Goal: Task Accomplishment & Management: Complete application form

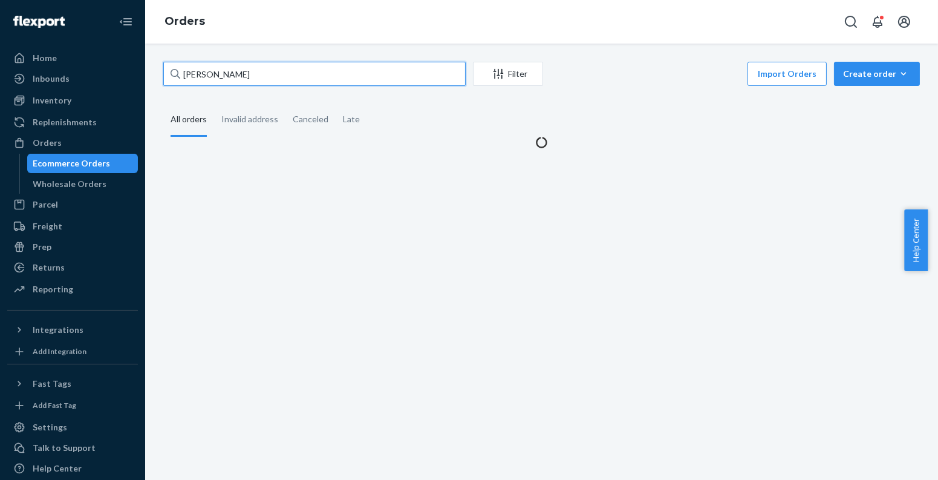
click at [240, 80] on input "[PERSON_NAME]" at bounding box center [314, 74] width 303 height 24
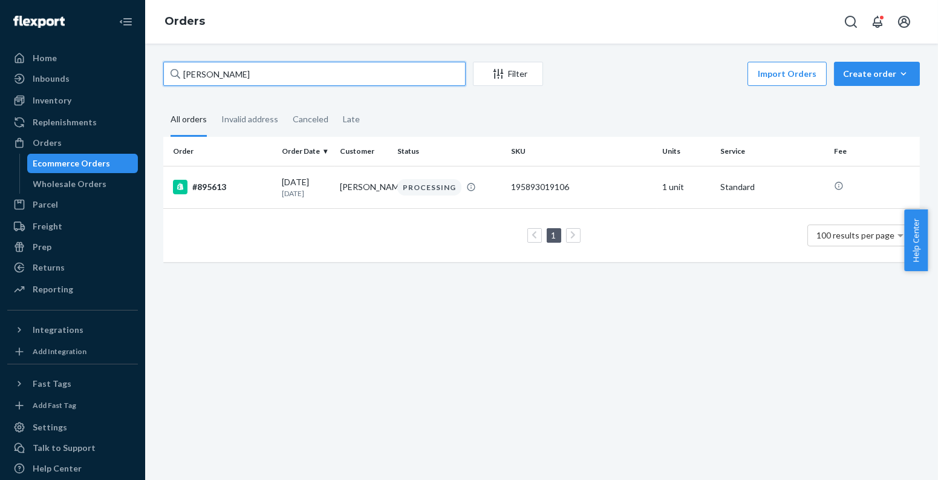
paste input "[PERSON_NAME]"
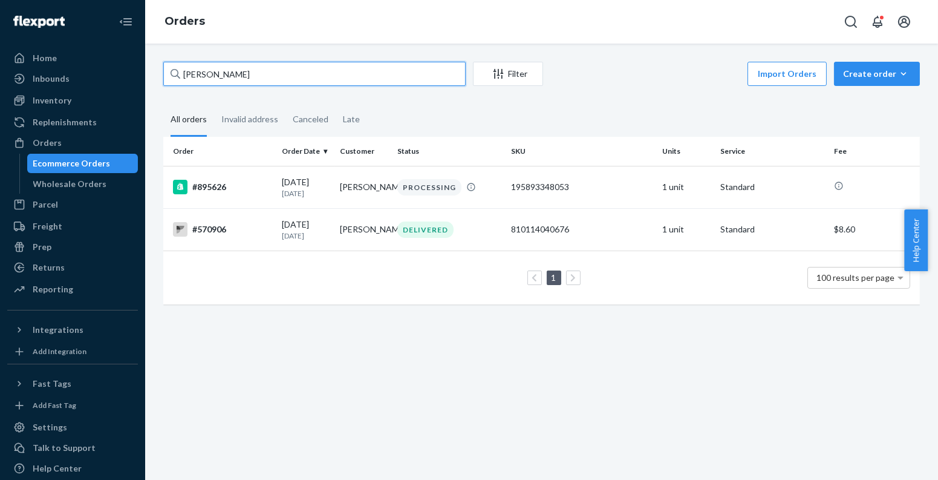
paste input "[PERSON_NAME]"
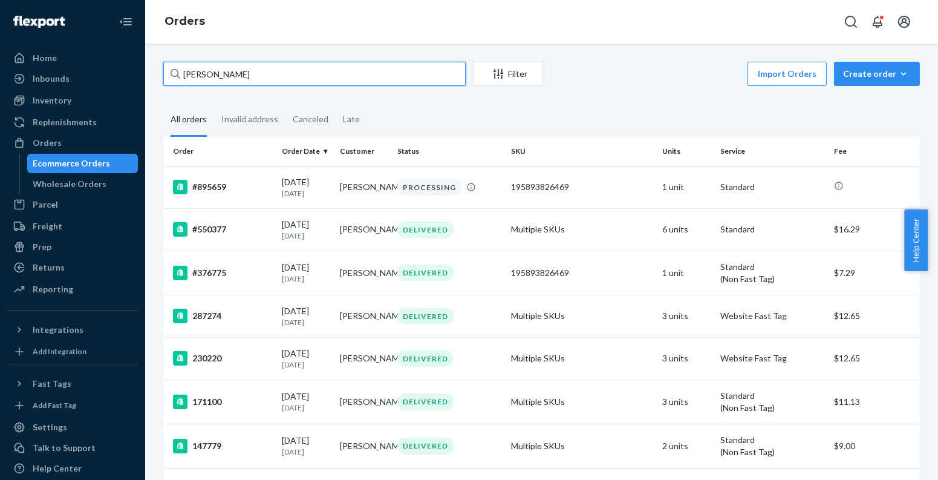
paste input "[PERSON_NAME]"
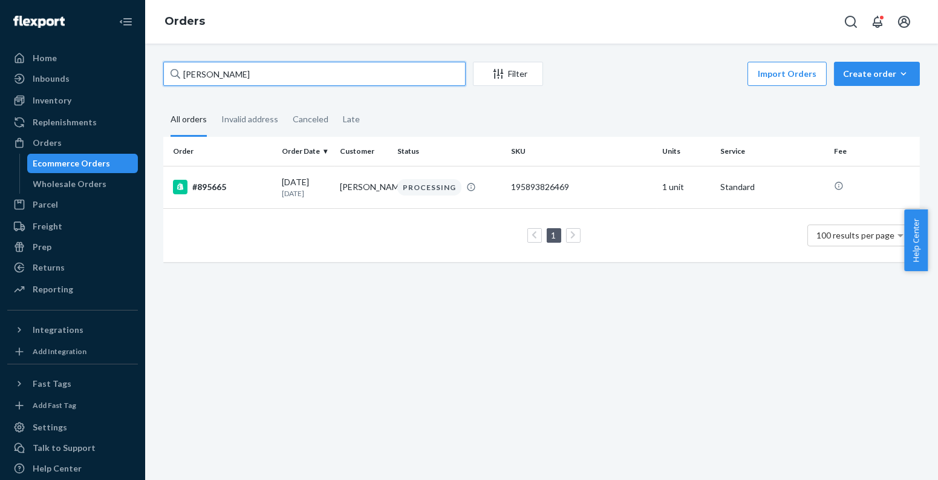
paste input "[PERSON_NAME]"
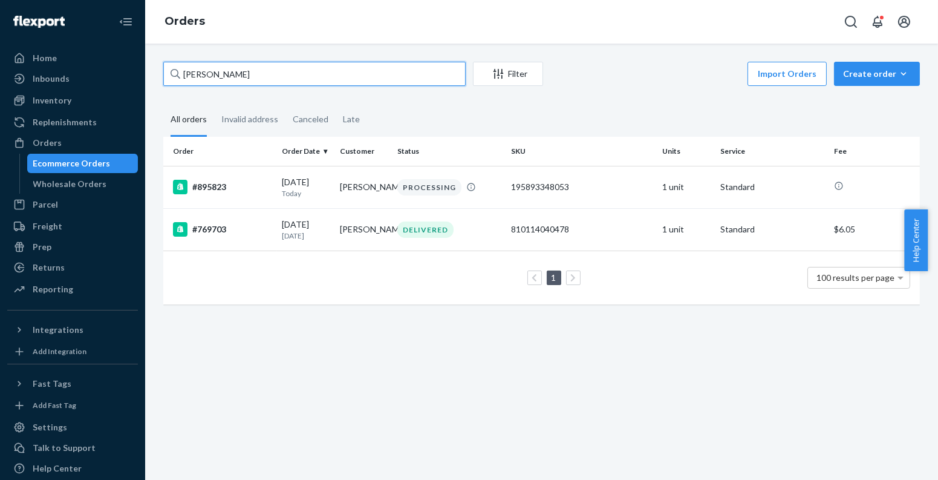
paste input "[PERSON_NAME]"
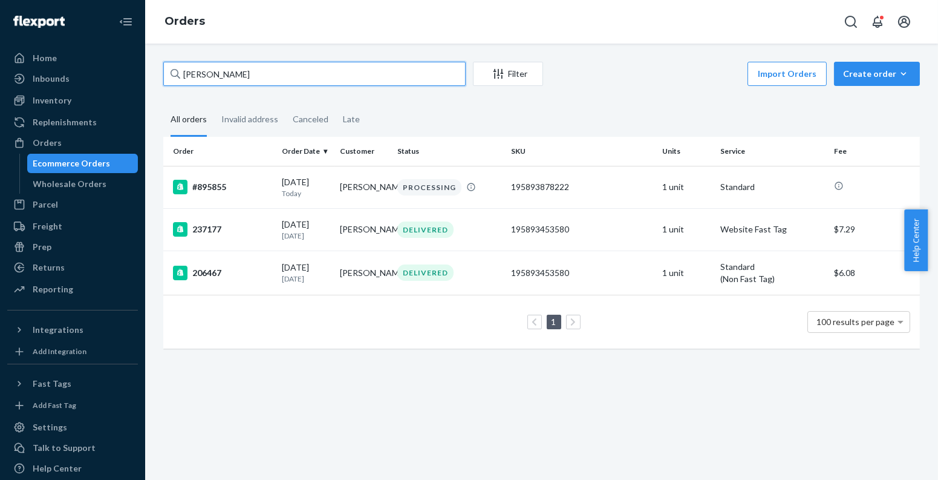
paste input "[PERSON_NAME]"
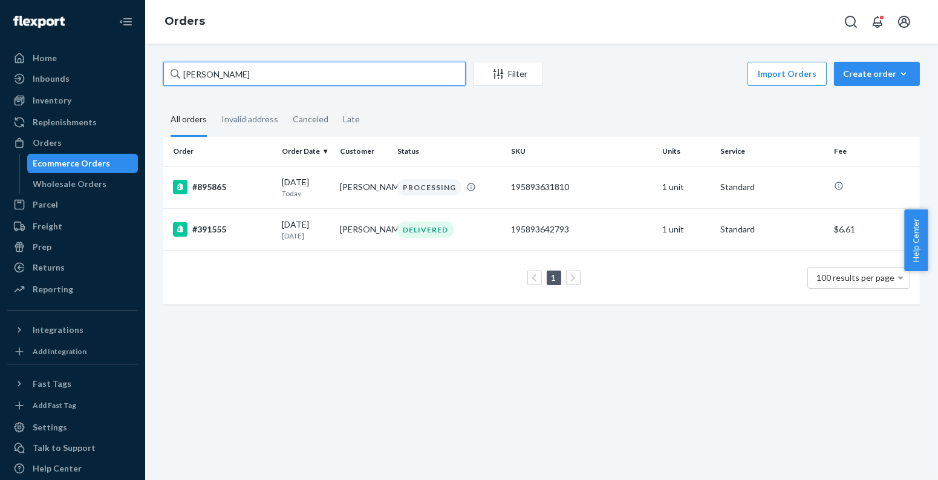
paste input "[PERSON_NAME]"
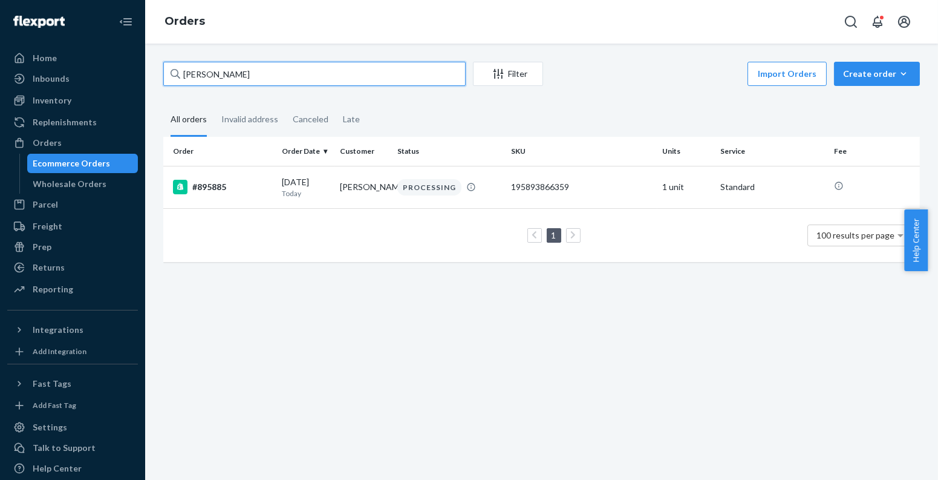
paste input "[PERSON_NAME]"
paste input "195893665730"
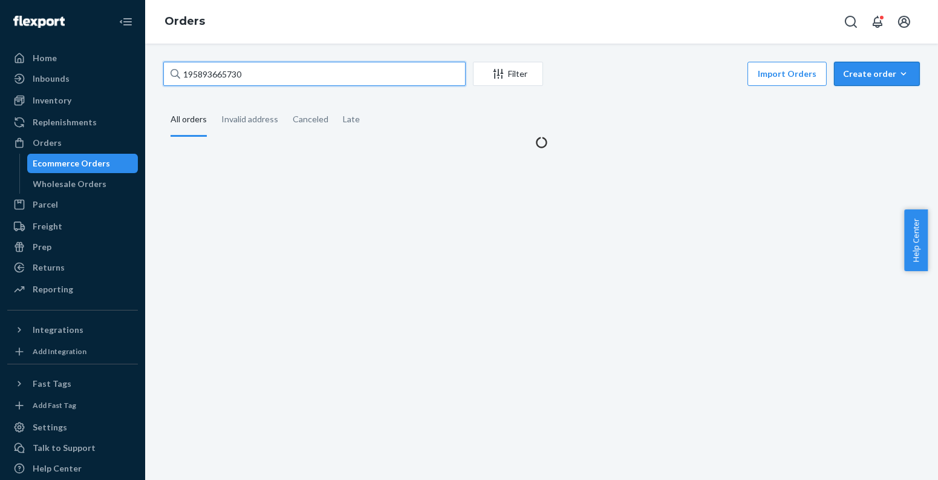
type input "195893665730"
click at [860, 68] on div "Create order" at bounding box center [877, 74] width 68 height 12
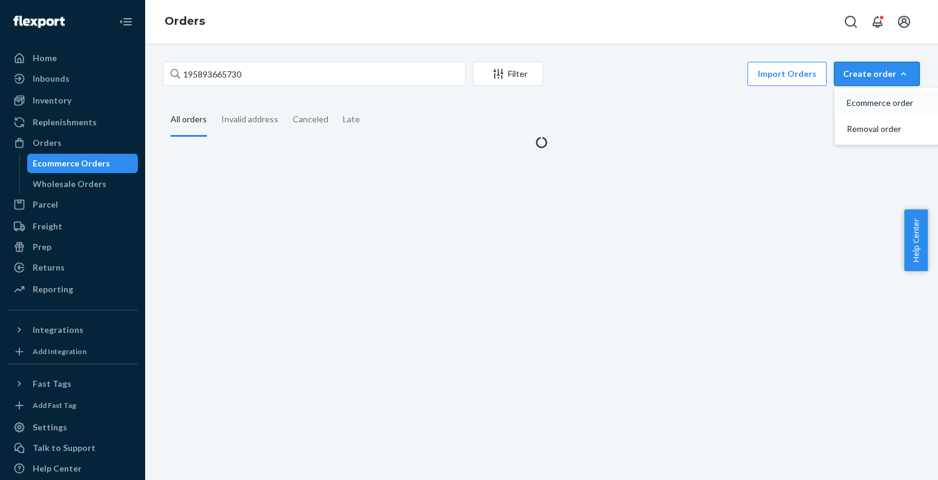
click at [860, 106] on span "Ecommerce order" at bounding box center [884, 103] width 75 height 8
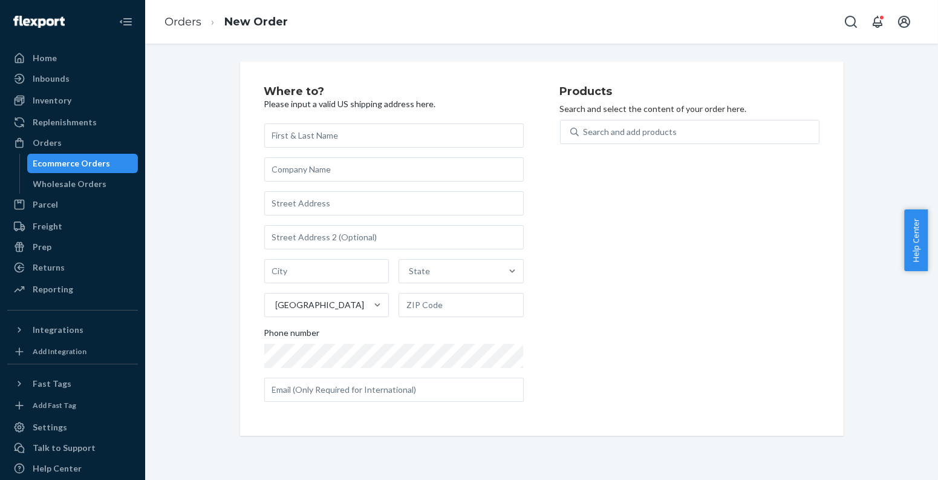
click at [703, 143] on div "Search and add products" at bounding box center [690, 139] width 260 height 39
paste input "195893665730"
click at [692, 139] on div "Search and add products" at bounding box center [699, 132] width 240 height 22
click at [585, 138] on input "Search and add products" at bounding box center [584, 132] width 1 height 12
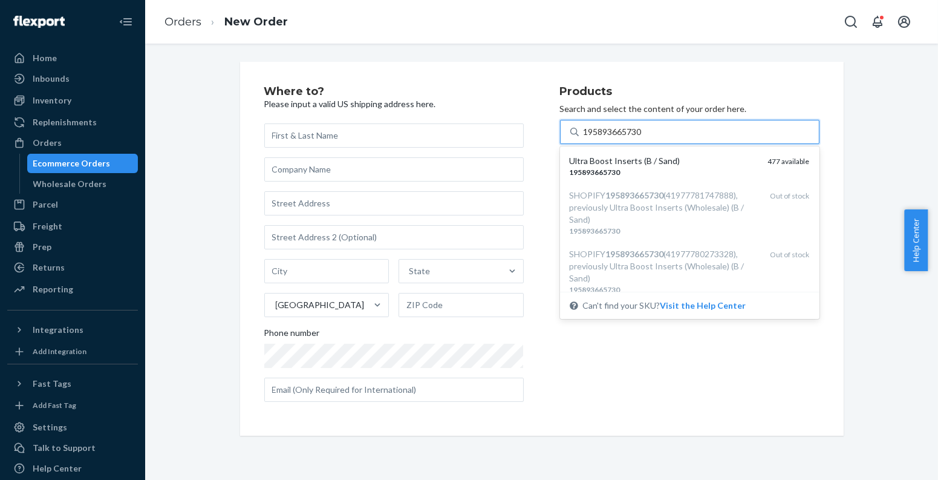
type input "195893665730"
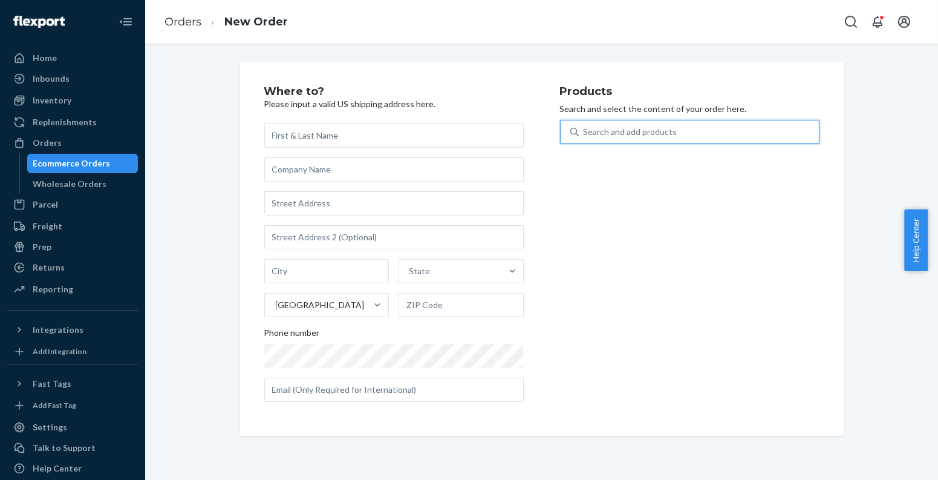
paste input "195893825219"
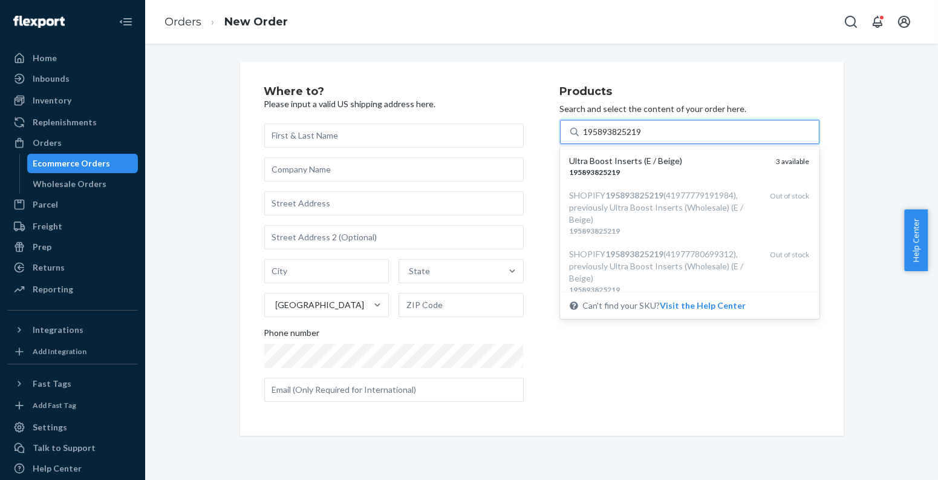
type input "195893825219"
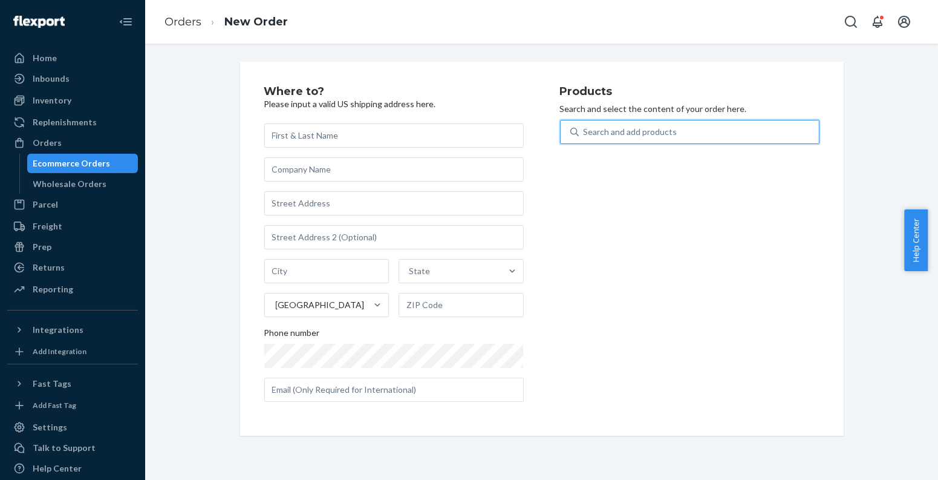
paste input "195893866366"
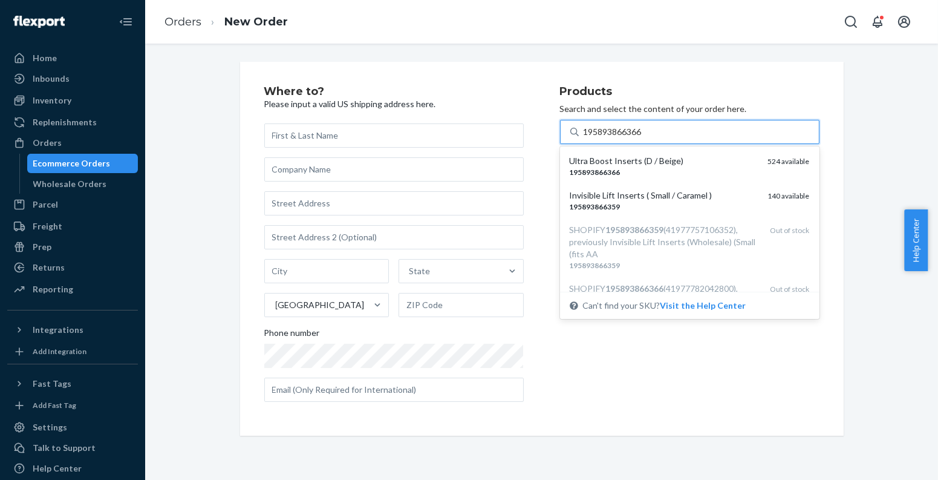
type input "195893866366"
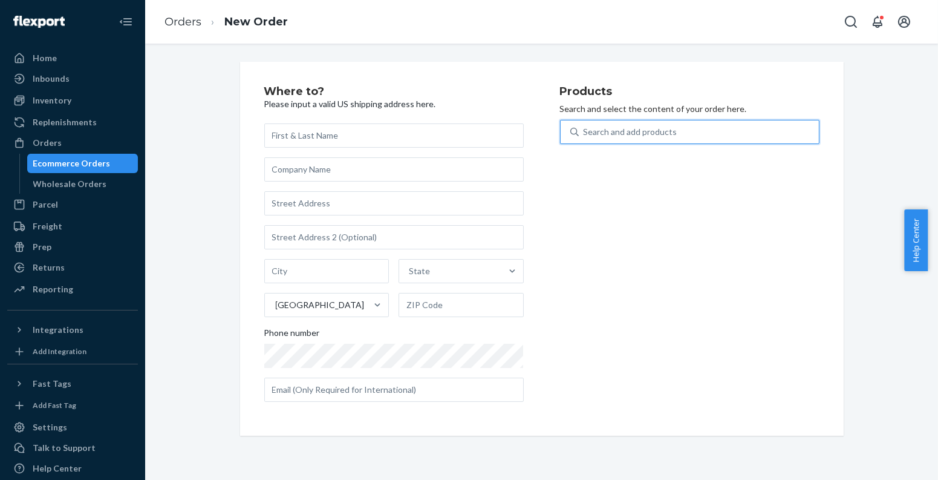
paste input "195893825219"
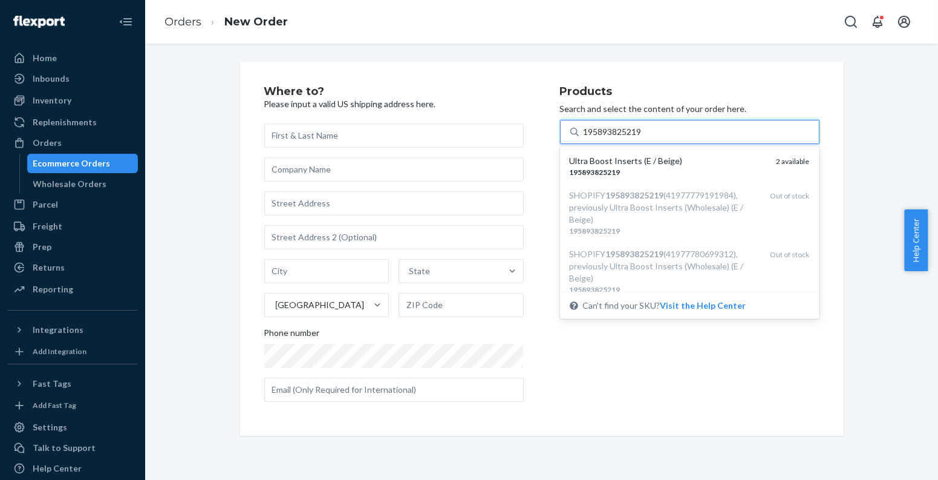
type input "195893825219"
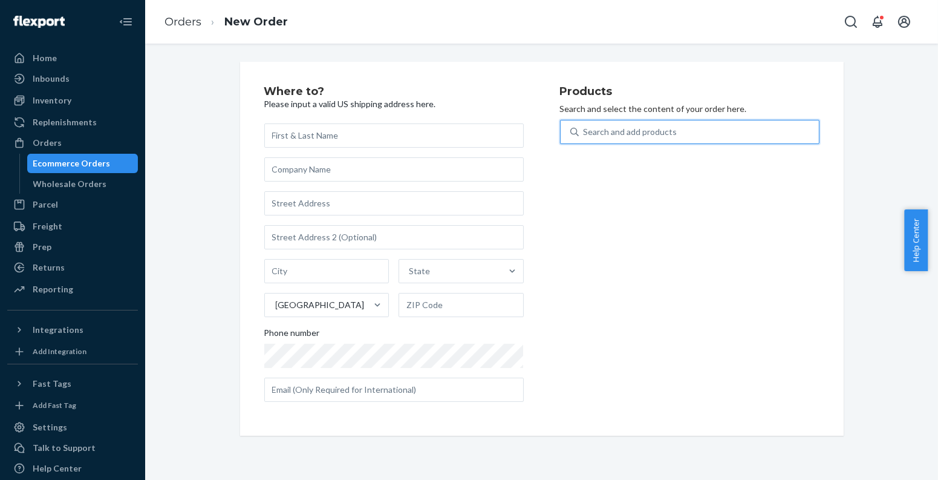
paste input "195893631810"
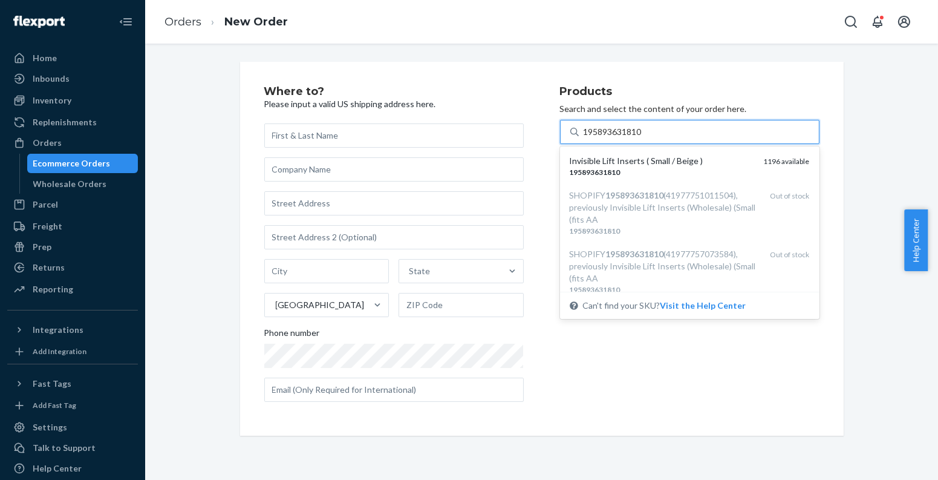
type input "195893631810"
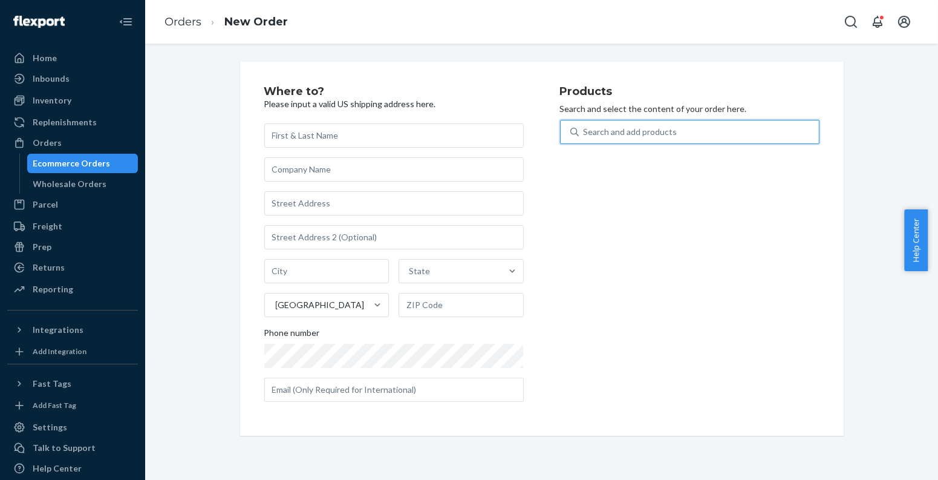
paste input "195893758739"
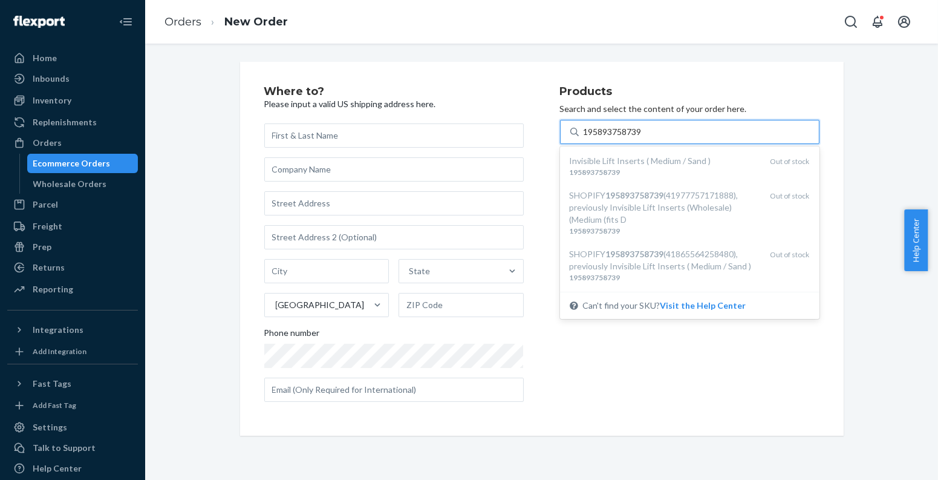
type input "195893758739"
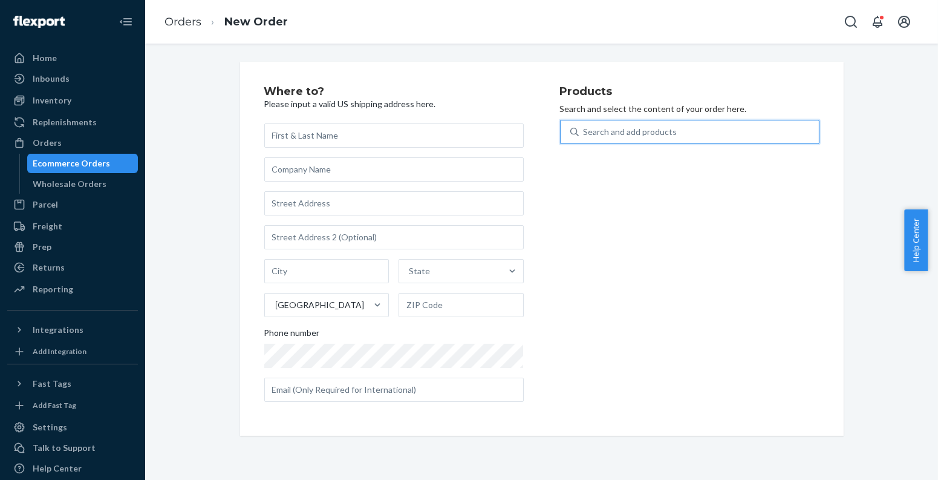
paste input "195893022717"
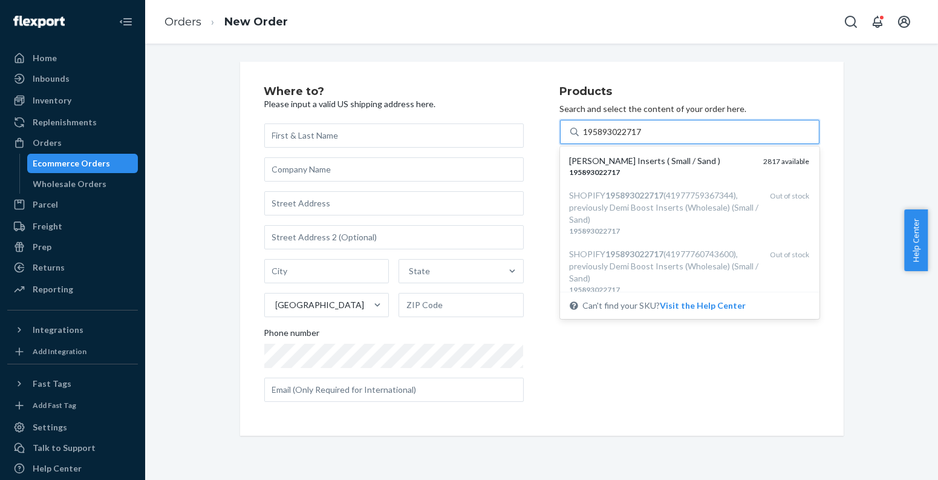
type input "195893022717"
